Goal: Communication & Community: Answer question/provide support

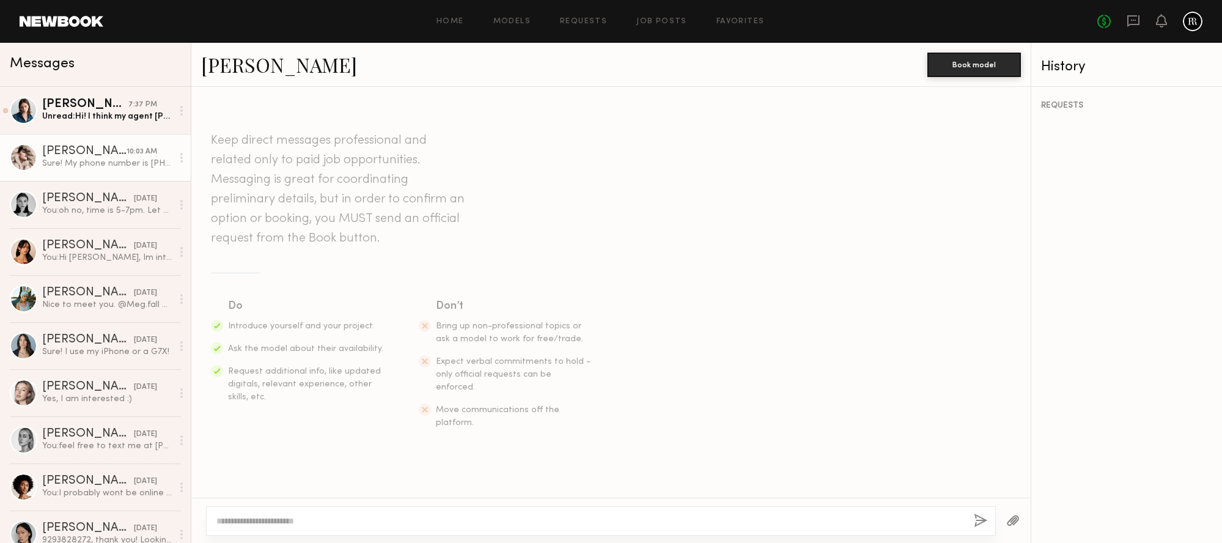
scroll to position [1469, 0]
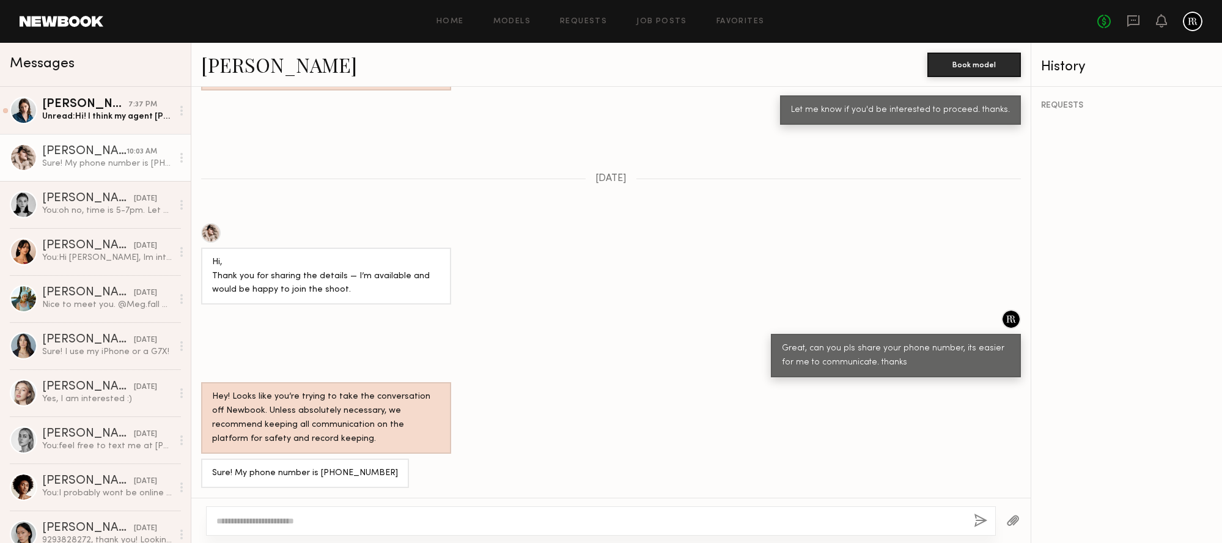
click at [83, 116] on div "Unread: Hi! I think my agent [PERSON_NAME] reached out, let me know if you have…" at bounding box center [107, 117] width 130 height 12
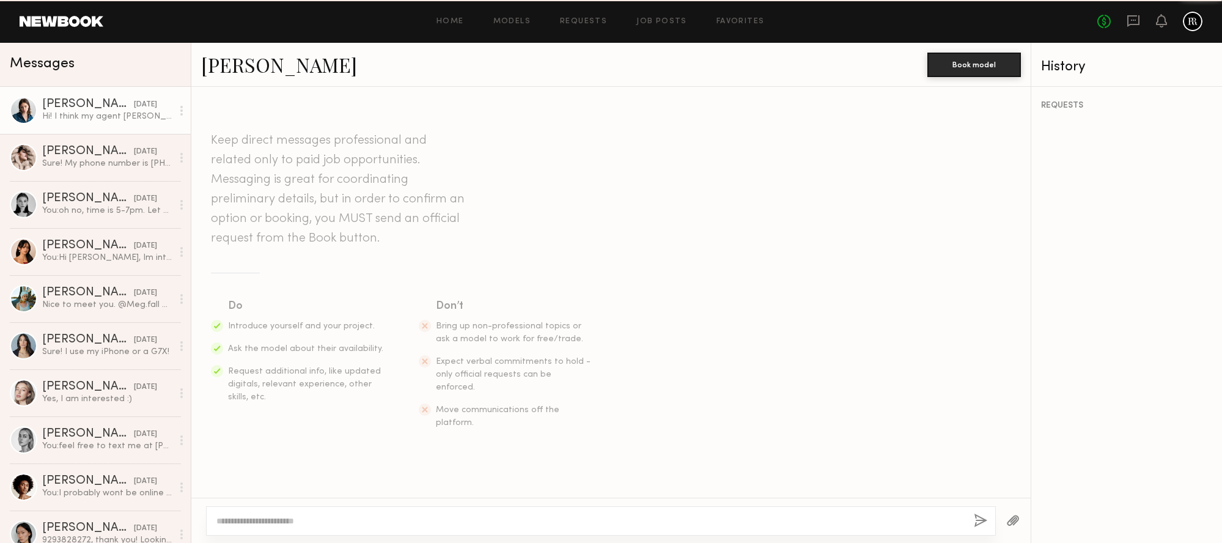
scroll to position [1009, 0]
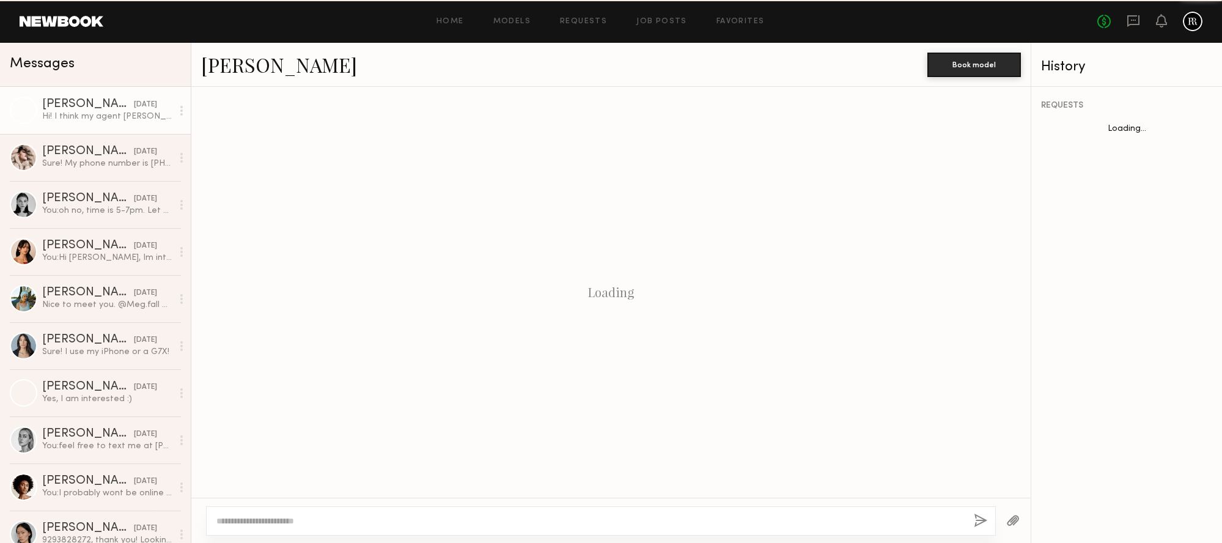
scroll to position [1009, 0]
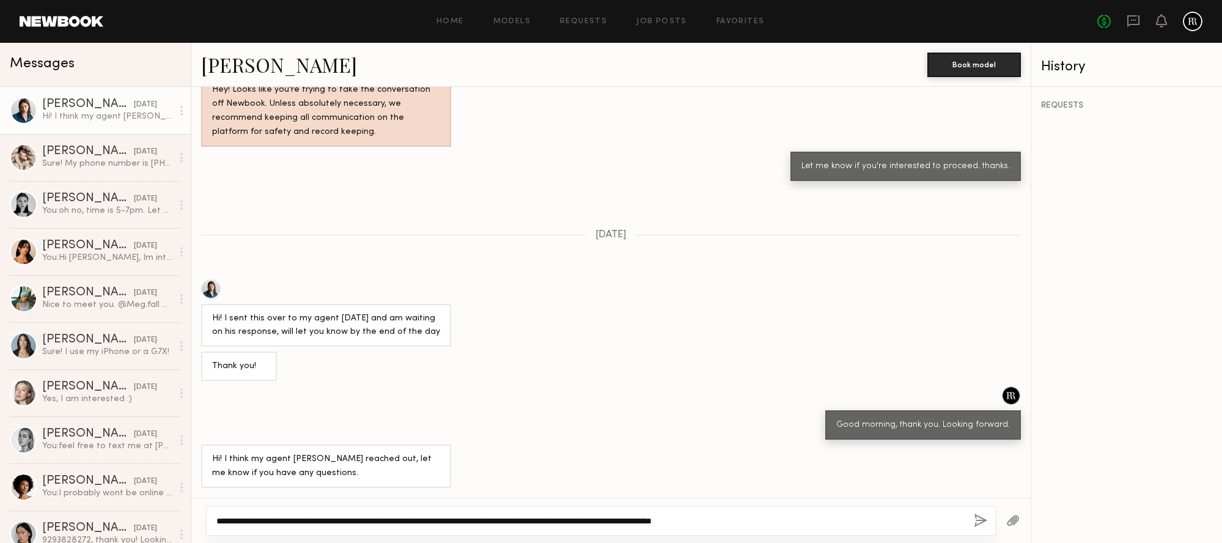
type textarea "**********"
click at [977, 520] on button "button" at bounding box center [980, 520] width 13 height 15
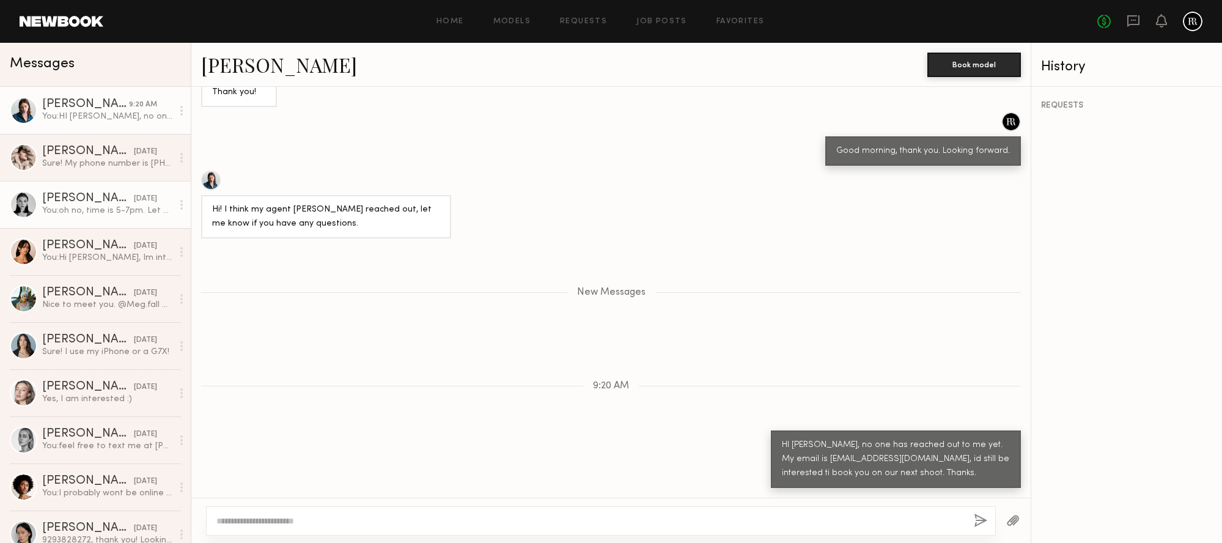
scroll to position [1358, 0]
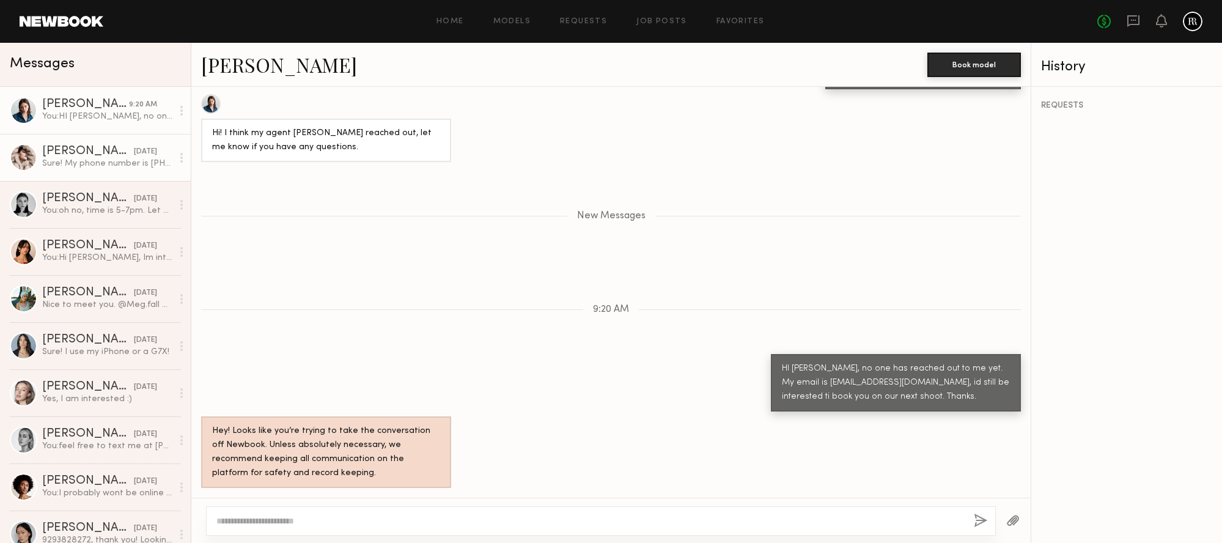
click at [101, 164] on div "Sure! My phone number is [PHONE_NUMBER]" at bounding box center [107, 164] width 130 height 12
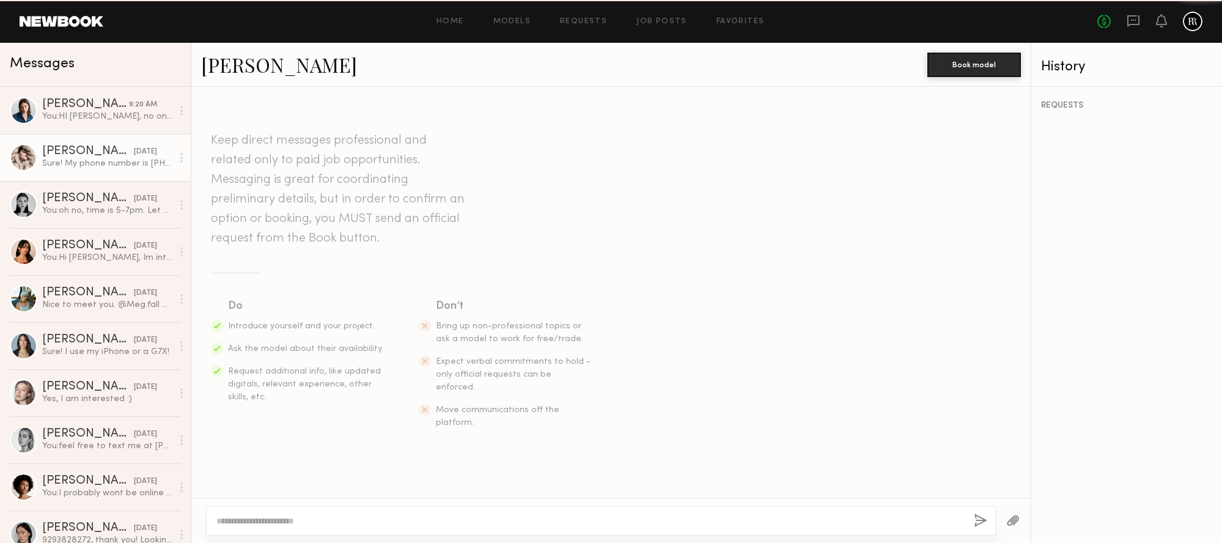
scroll to position [1469, 0]
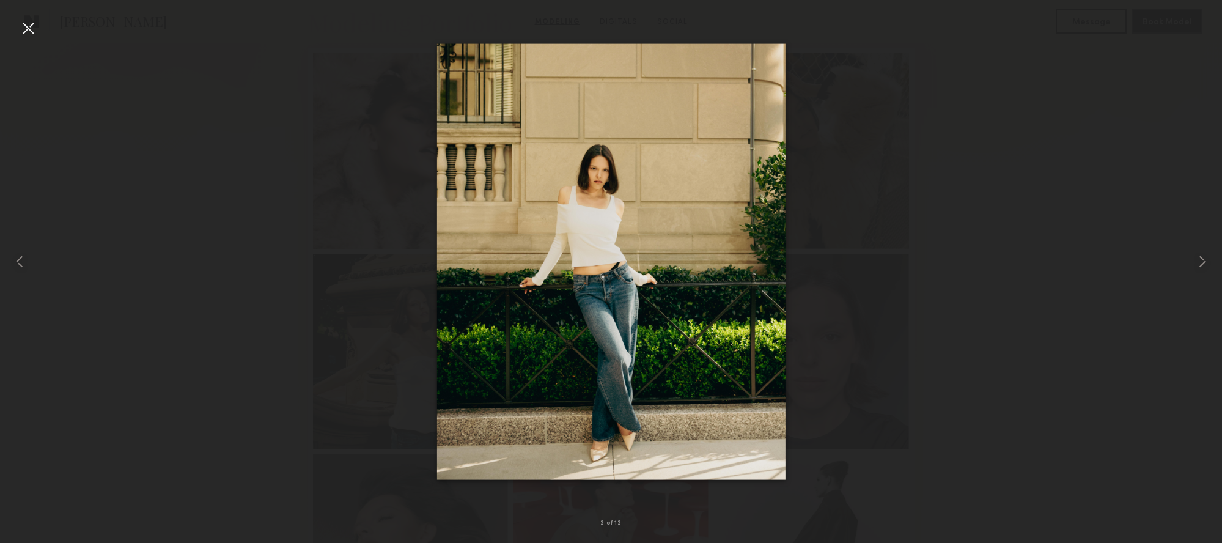
scroll to position [308, 0]
click at [23, 29] on div at bounding box center [28, 28] width 20 height 20
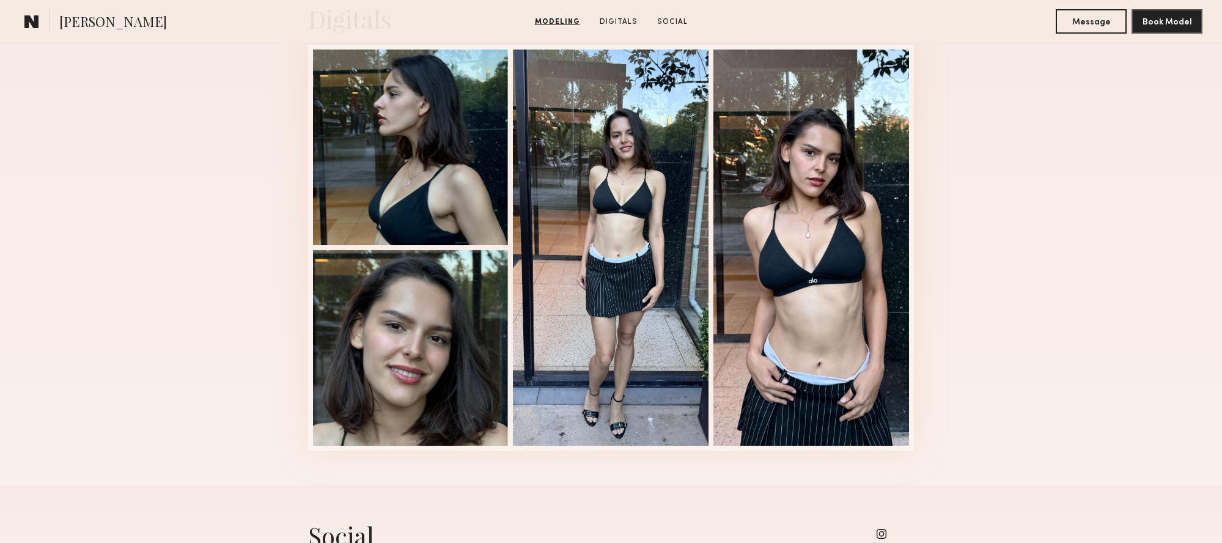
scroll to position [1285, 0]
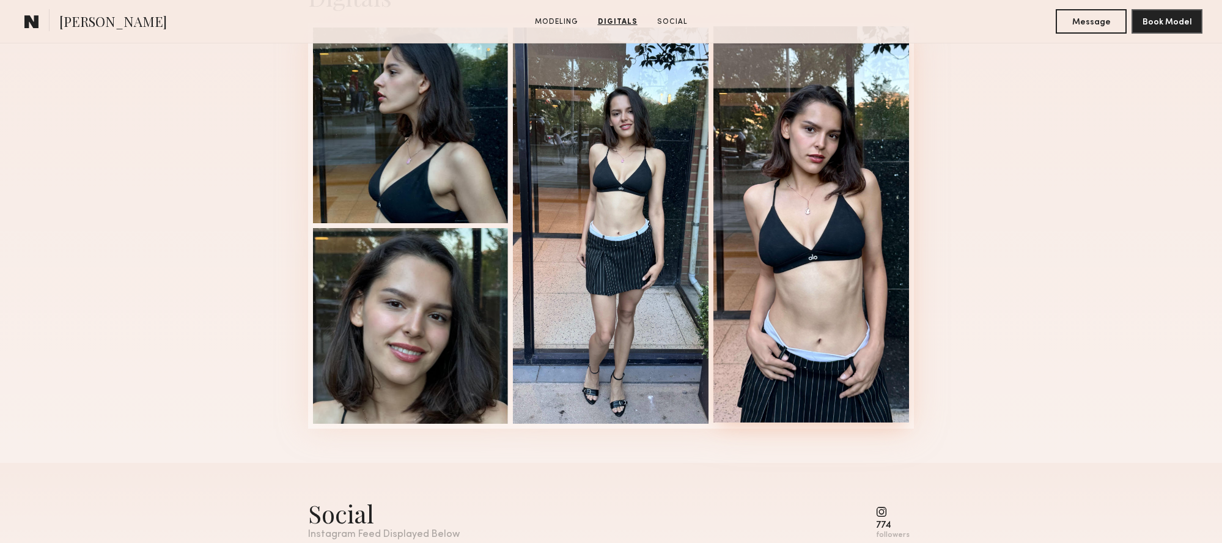
drag, startPoint x: 788, startPoint y: 365, endPoint x: 779, endPoint y: 363, distance: 9.4
click at [787, 364] on div at bounding box center [811, 224] width 196 height 396
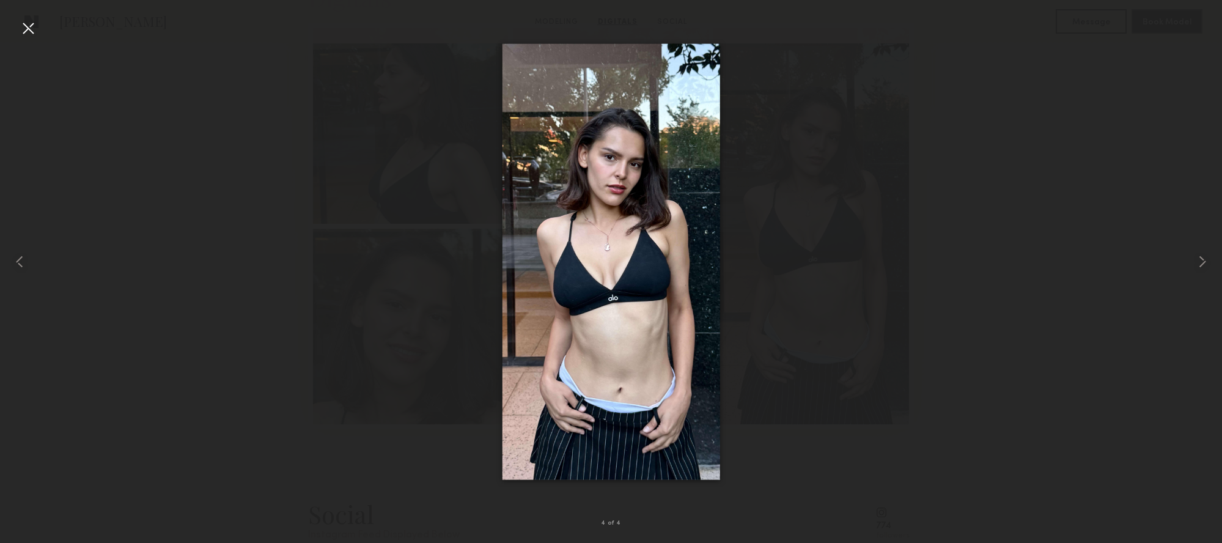
scroll to position [1288, 0]
click at [34, 31] on div at bounding box center [28, 28] width 20 height 20
